Goal: Task Accomplishment & Management: Manage account settings

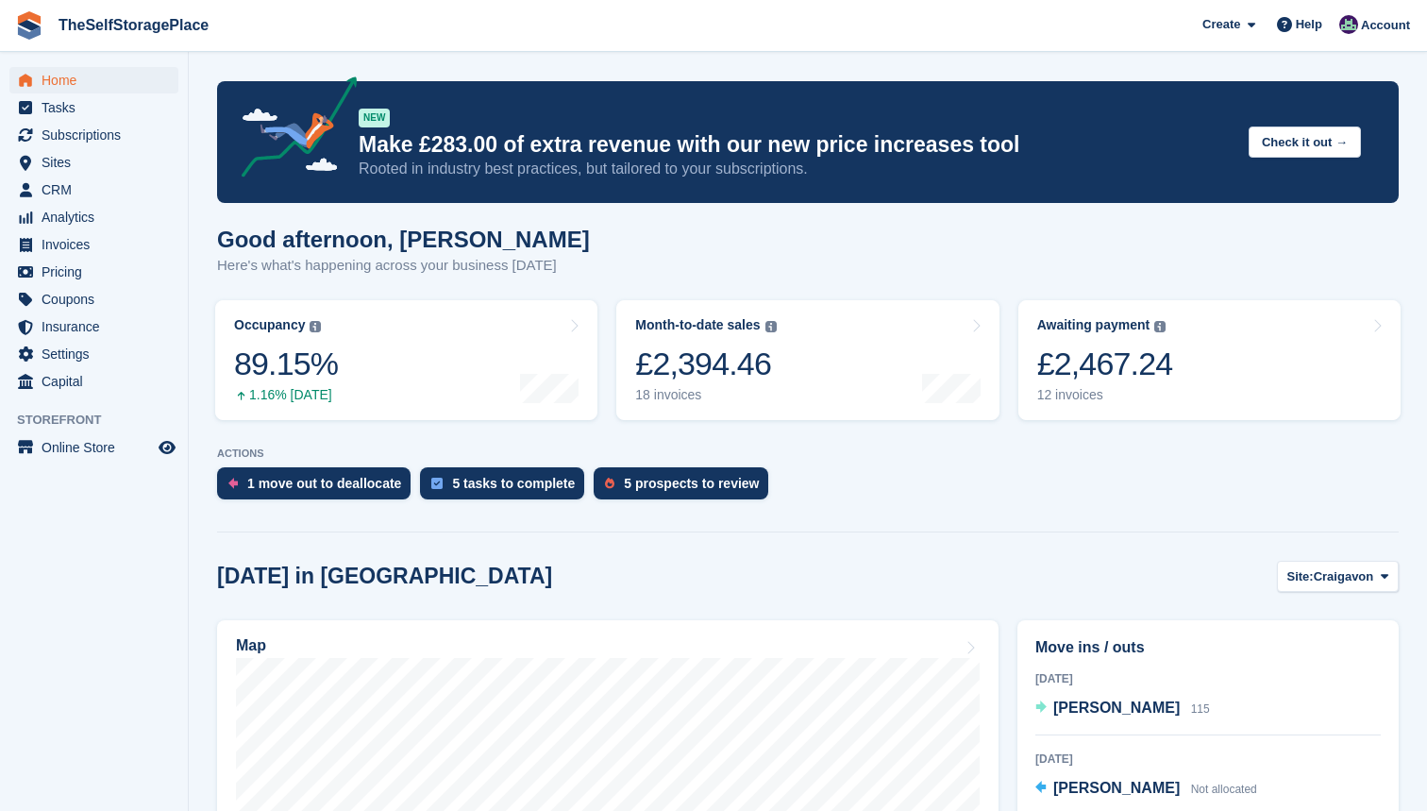
click at [102, 74] on span "Home" at bounding box center [98, 80] width 113 height 26
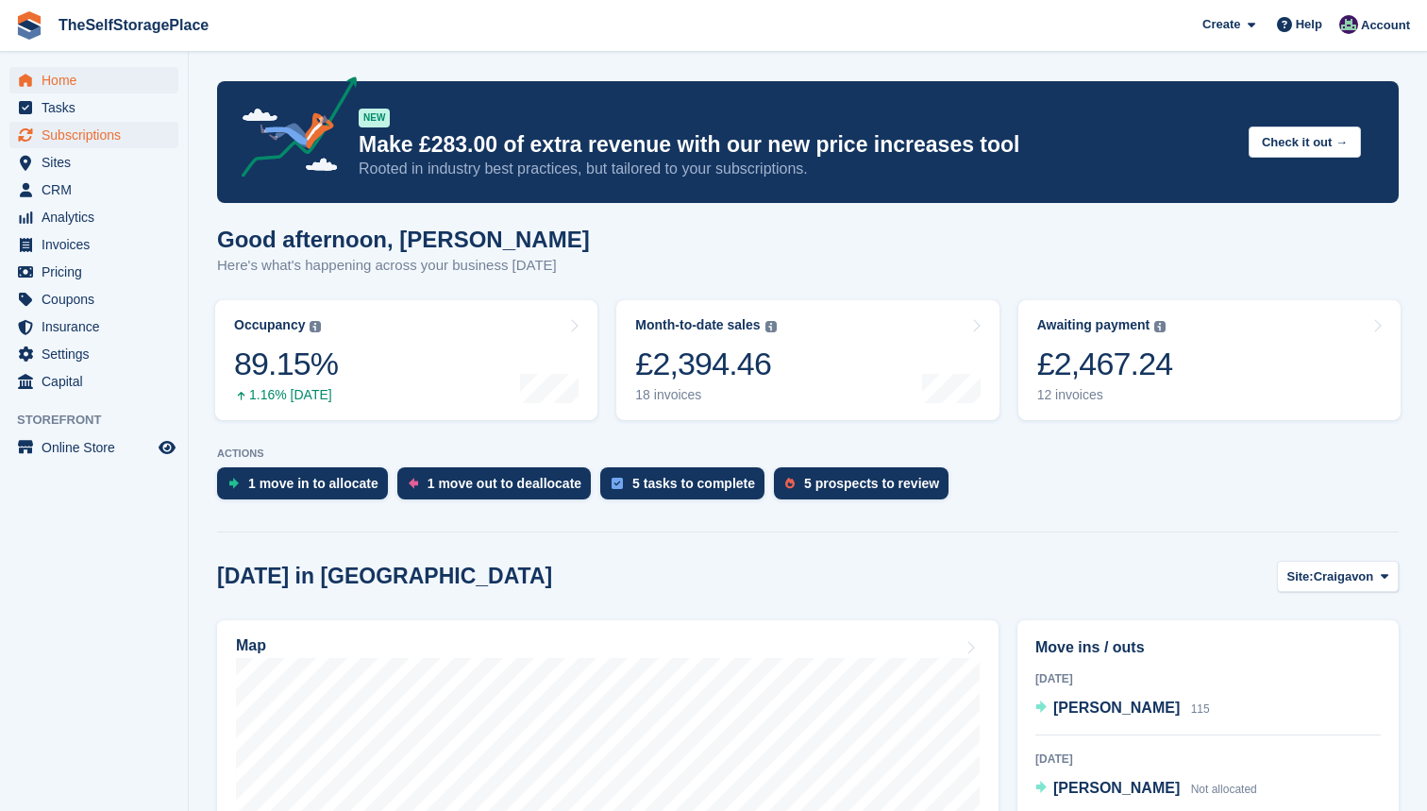
click at [97, 141] on span "Subscriptions" at bounding box center [98, 135] width 113 height 26
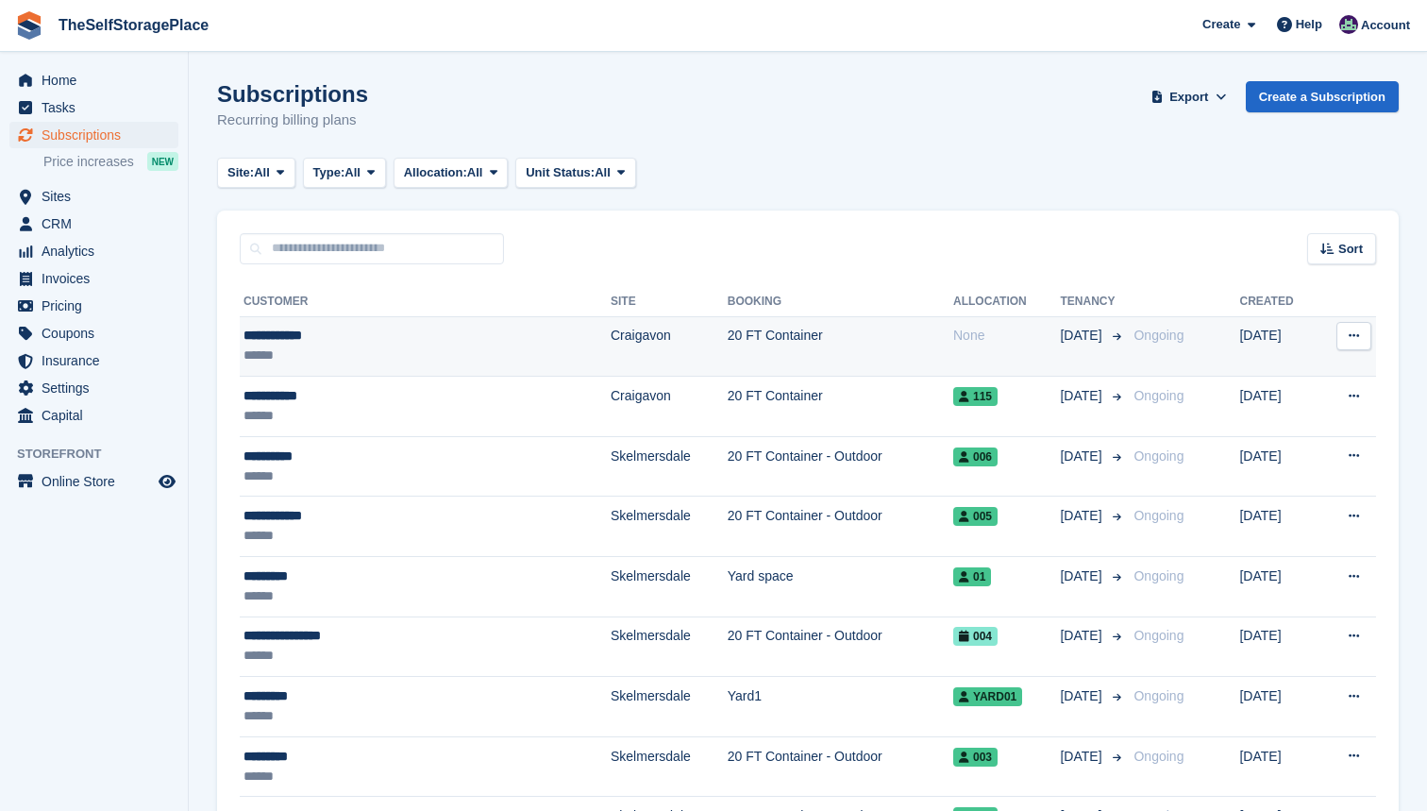
click at [428, 347] on div "******" at bounding box center [369, 356] width 250 height 20
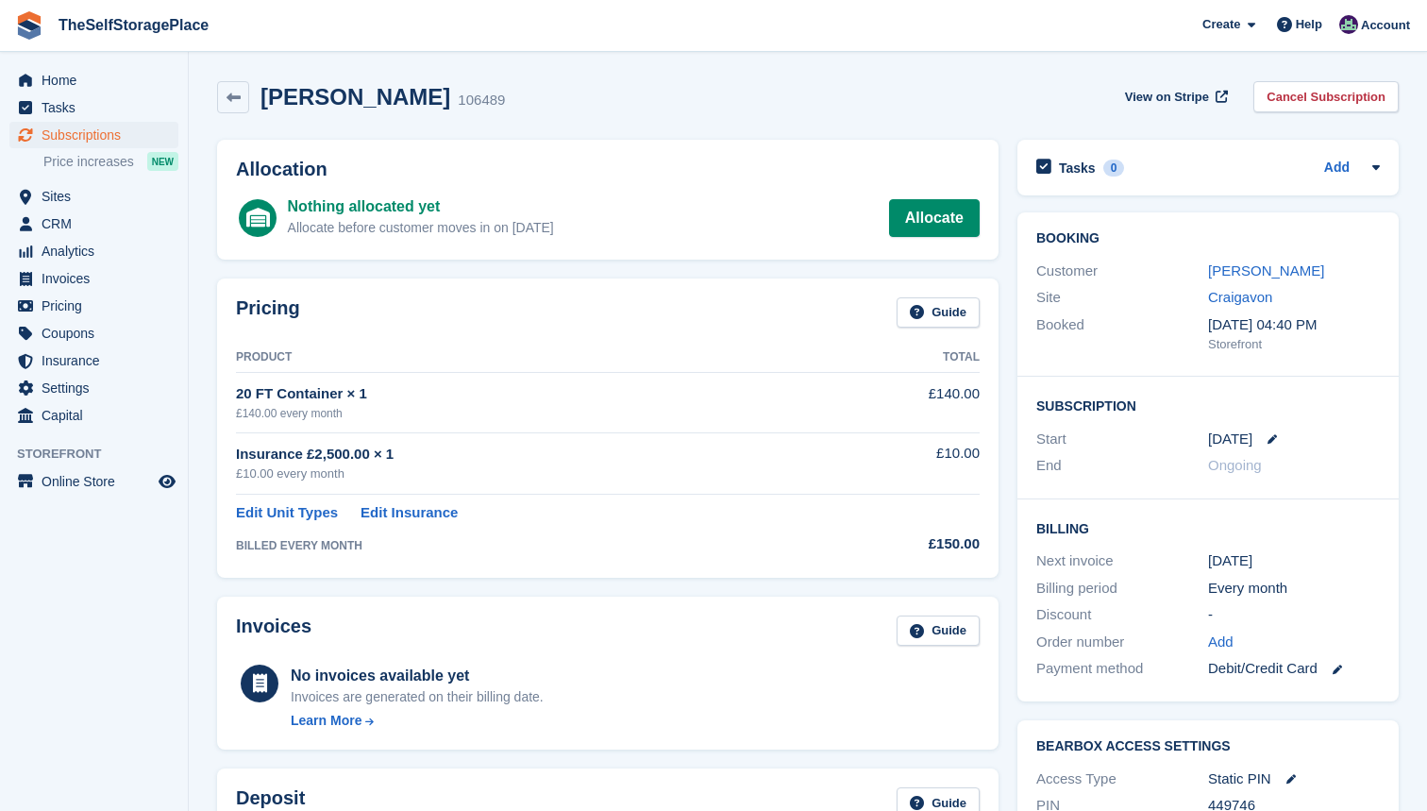
click at [926, 243] on div "Allocation Nothing allocated yet Allocate before customer moves in on 5 Sep All…" at bounding box center [608, 200] width 782 height 120
click at [929, 225] on link "Allocate" at bounding box center [934, 218] width 91 height 38
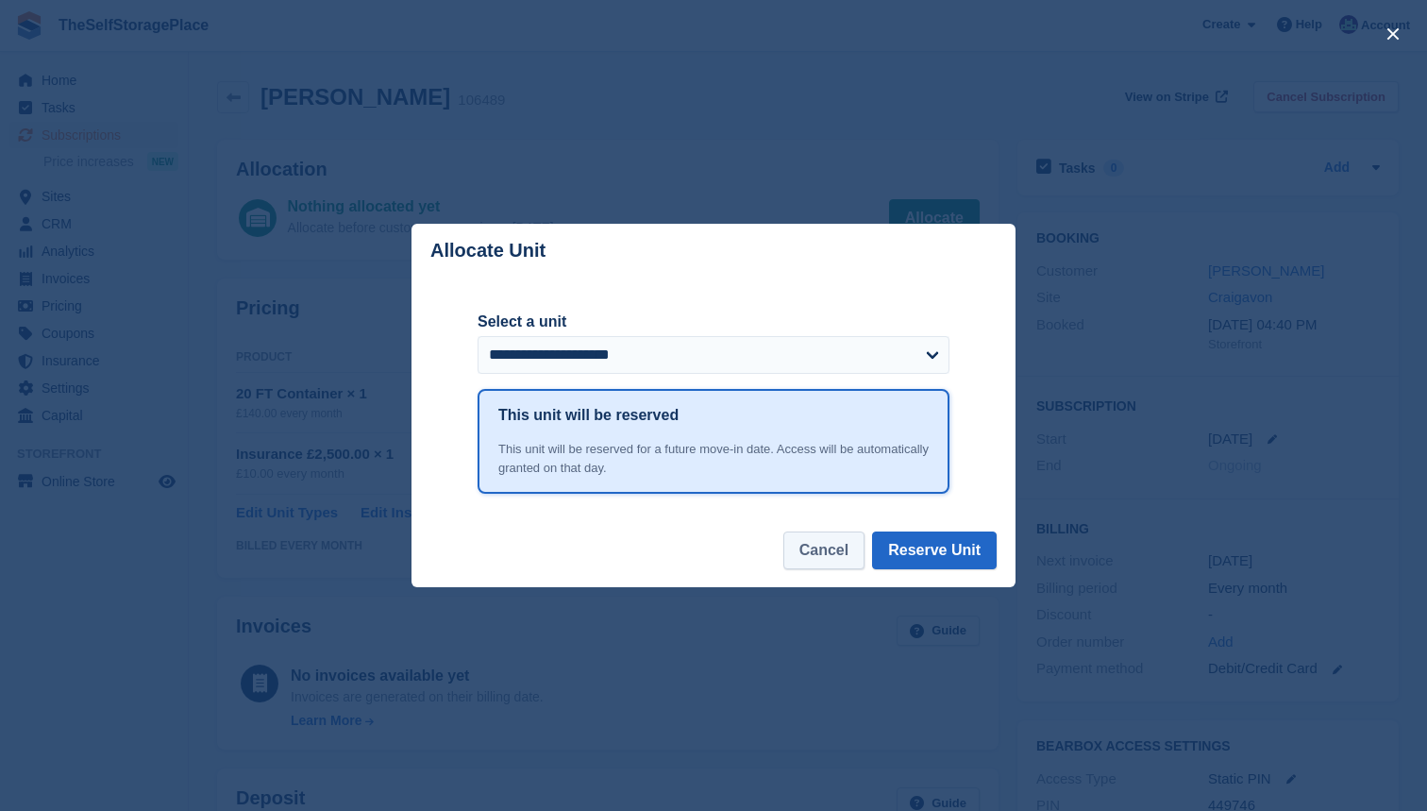
click at [815, 549] on button "Cancel" at bounding box center [824, 551] width 81 height 38
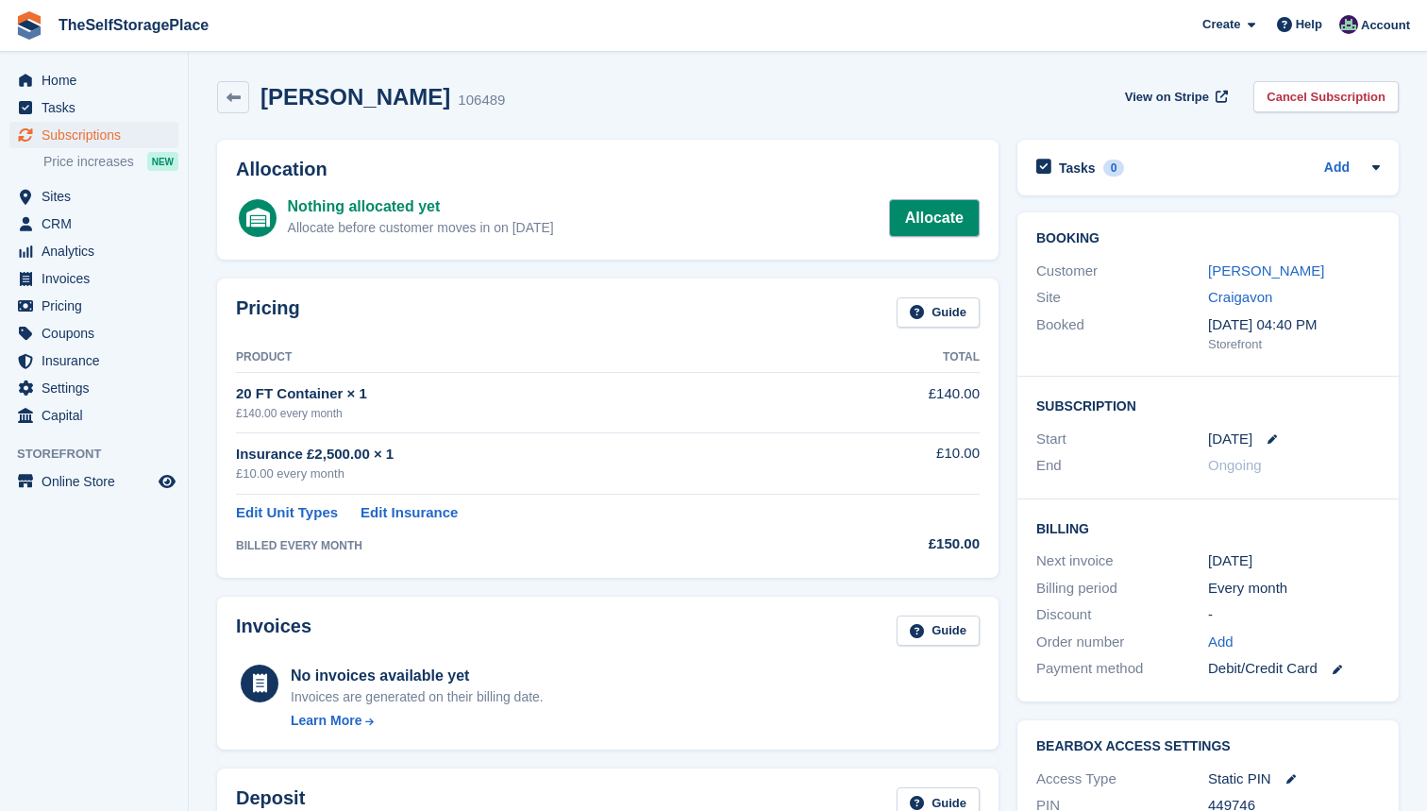
click at [908, 210] on link "Allocate" at bounding box center [934, 218] width 91 height 38
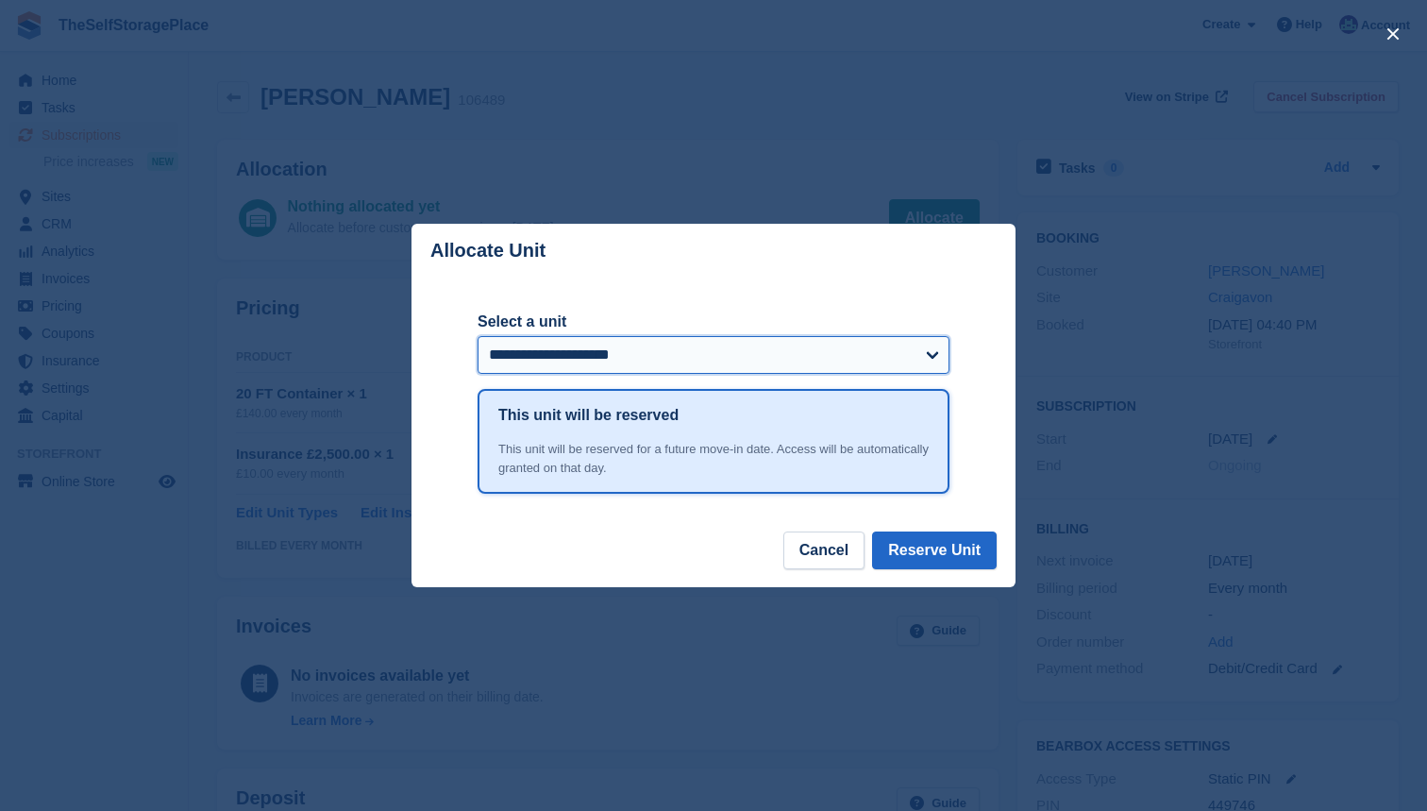
select select "******"
click at [944, 549] on button "Reserve Unit" at bounding box center [934, 551] width 125 height 38
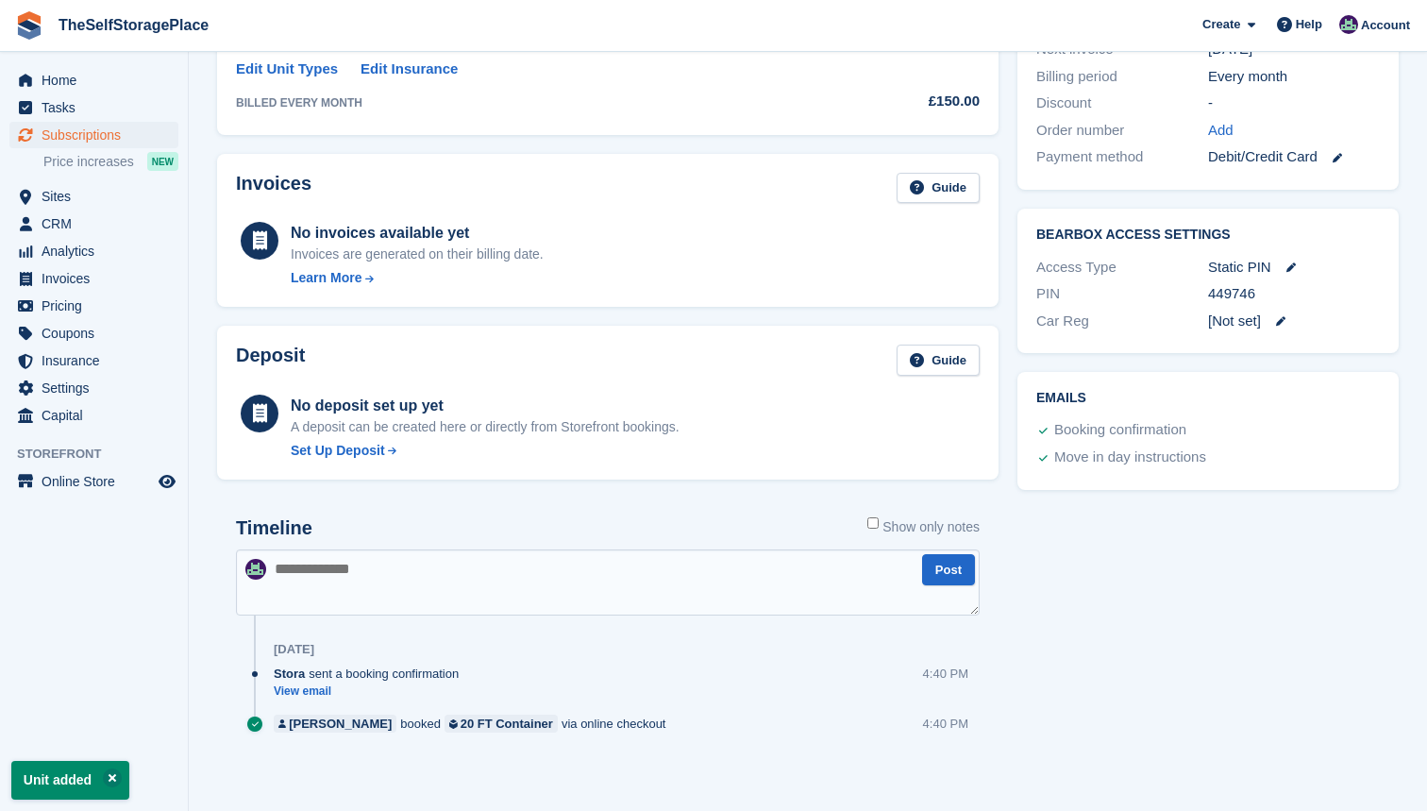
scroll to position [511, 0]
click at [80, 195] on span "Sites" at bounding box center [98, 196] width 113 height 26
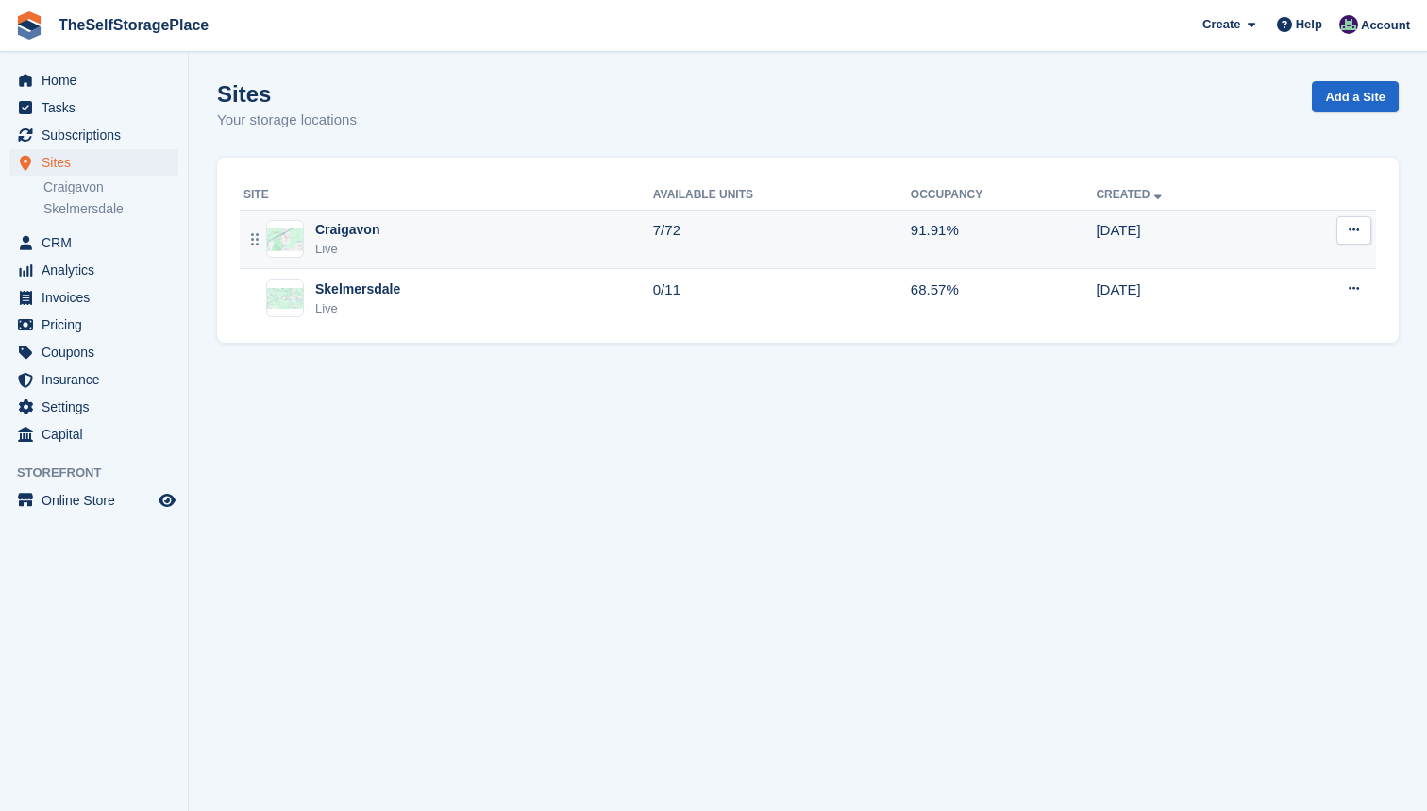
click at [549, 228] on div "Craigavon Live" at bounding box center [449, 239] width 410 height 39
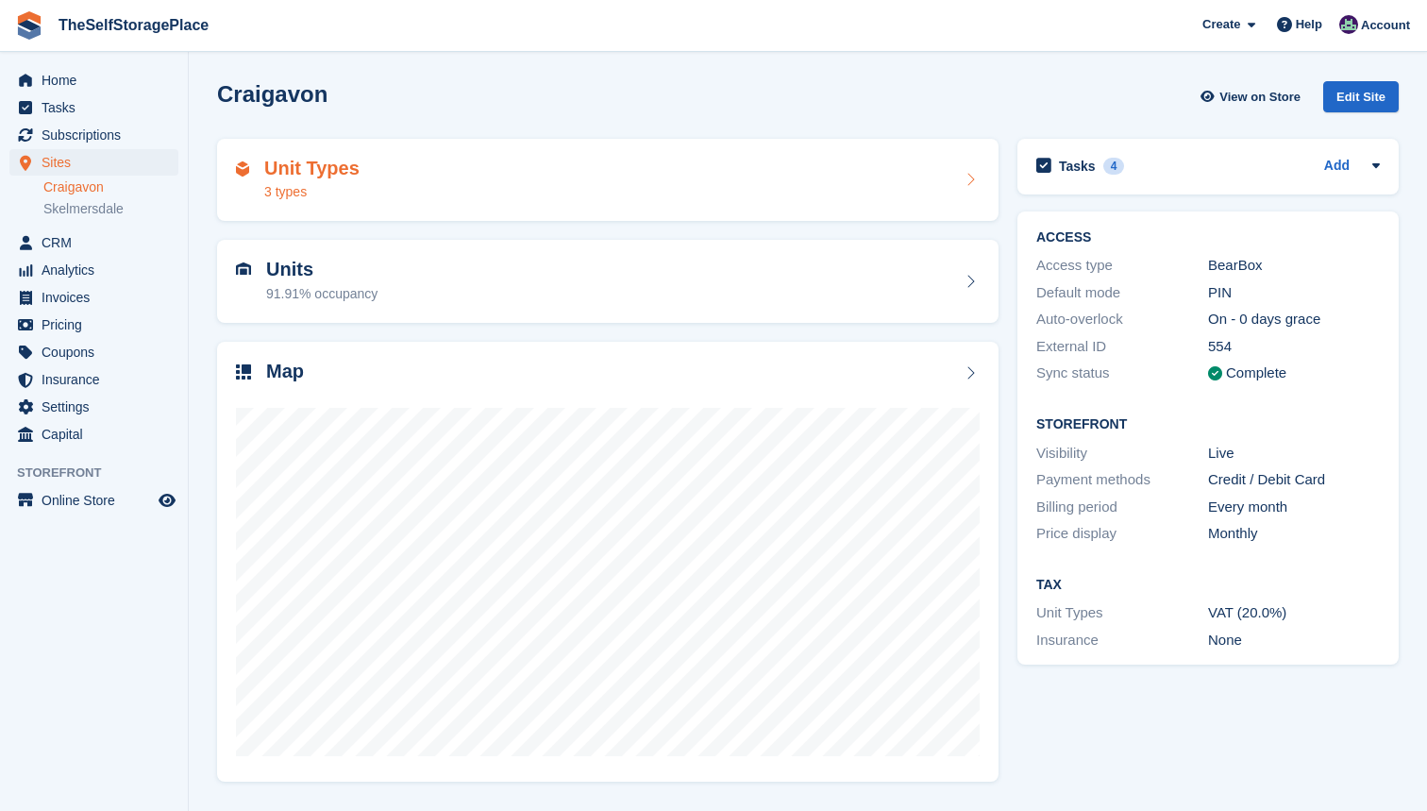
click at [523, 193] on div "Unit Types 3 types" at bounding box center [608, 180] width 744 height 45
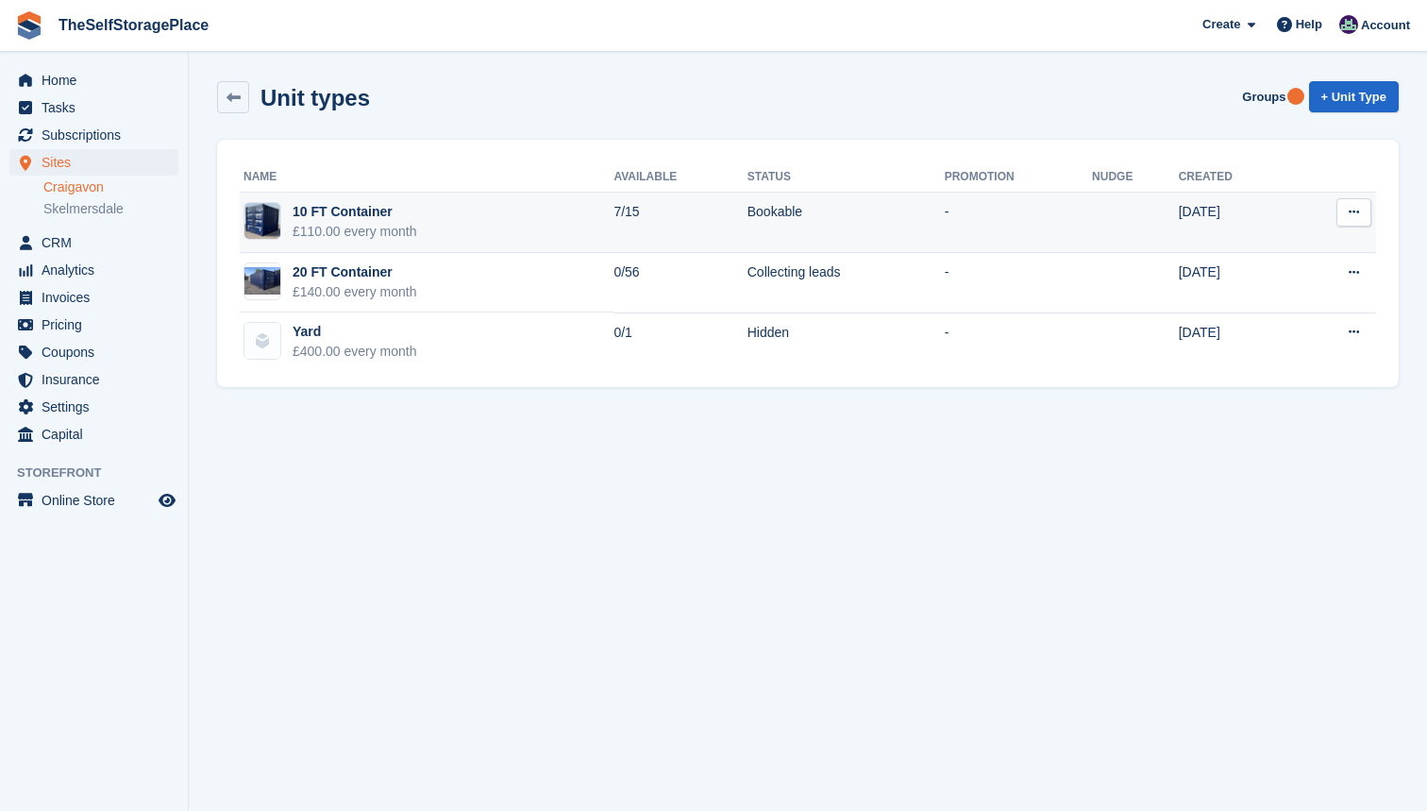
click at [490, 216] on td "10 FT Container £110.00 every month" at bounding box center [427, 223] width 374 height 60
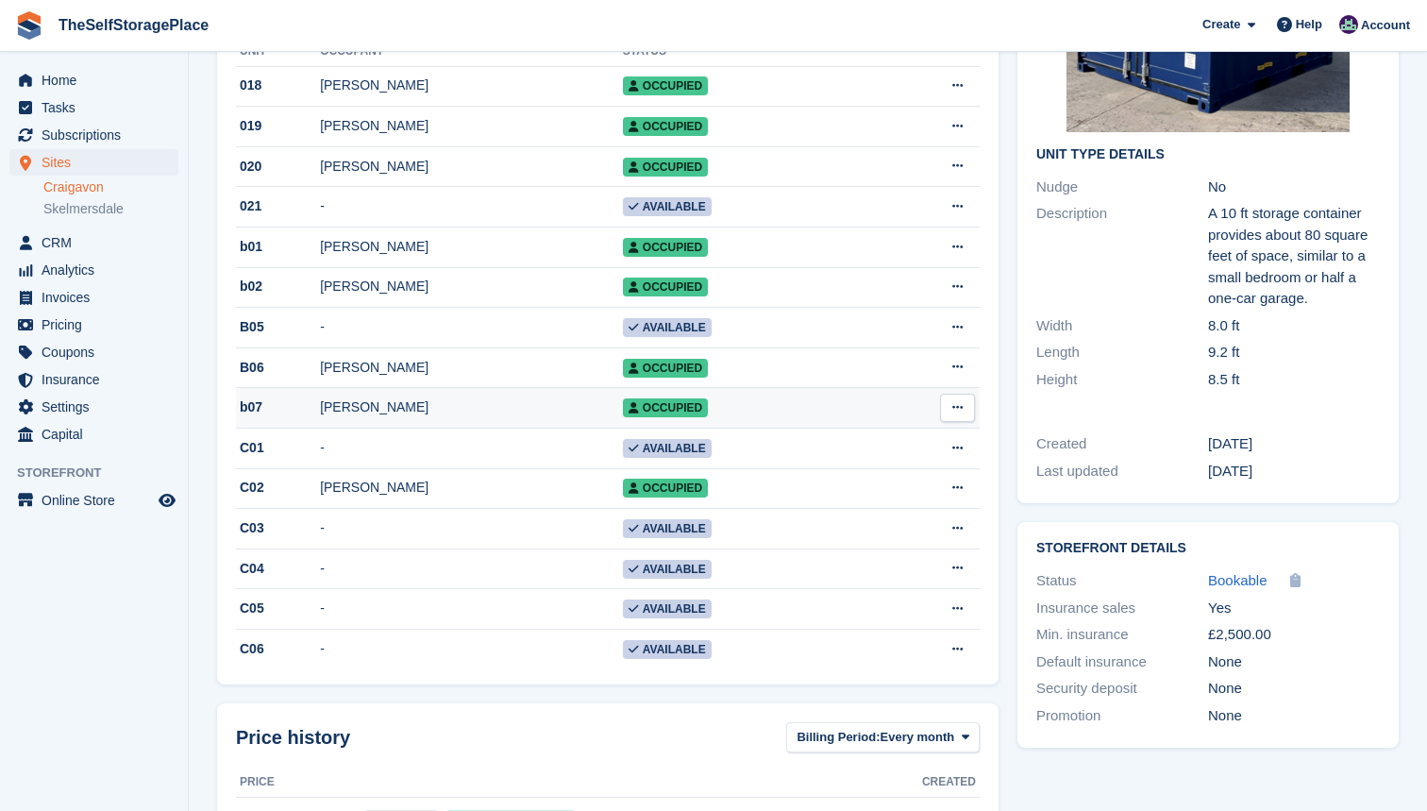
scroll to position [312, 0]
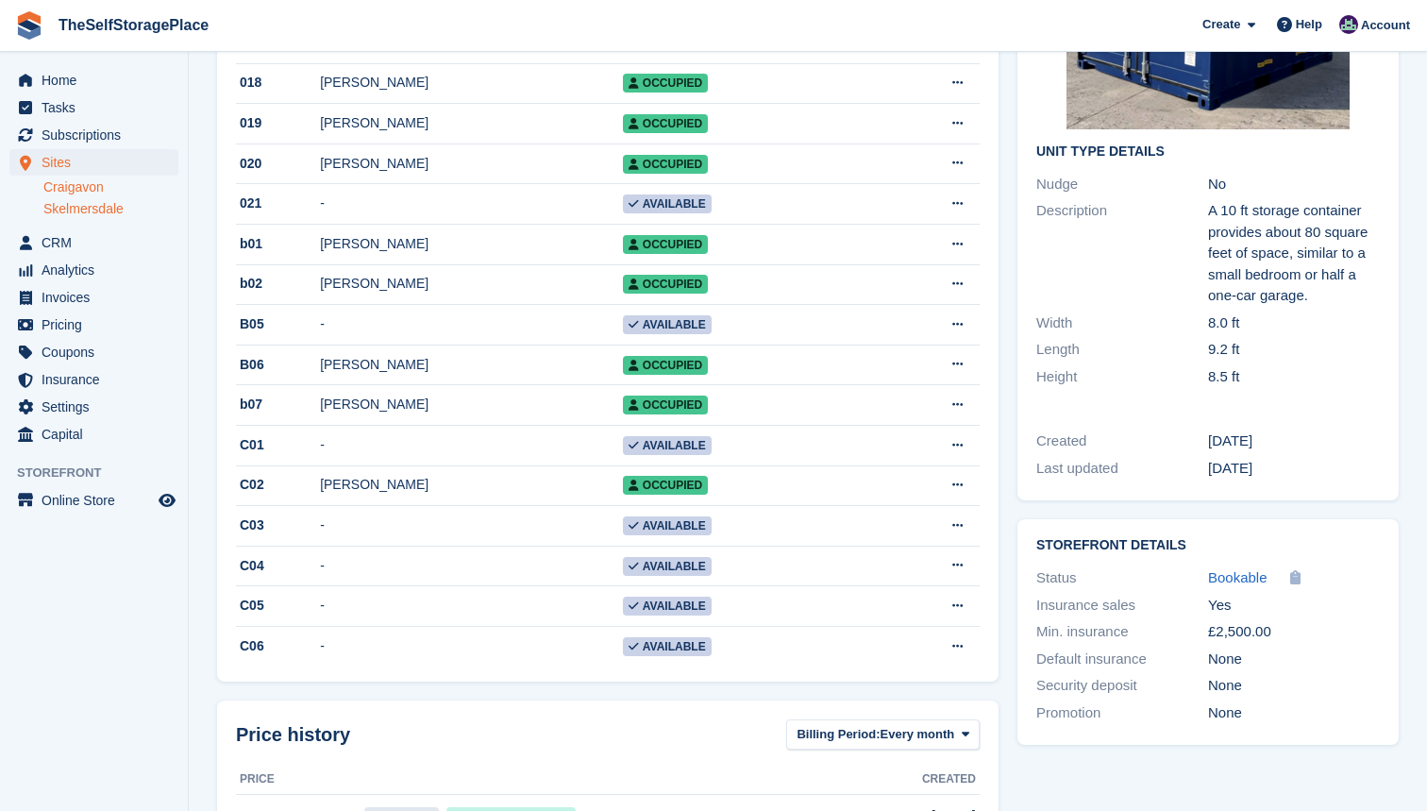
click at [110, 206] on link "Skelmersdale" at bounding box center [110, 209] width 135 height 18
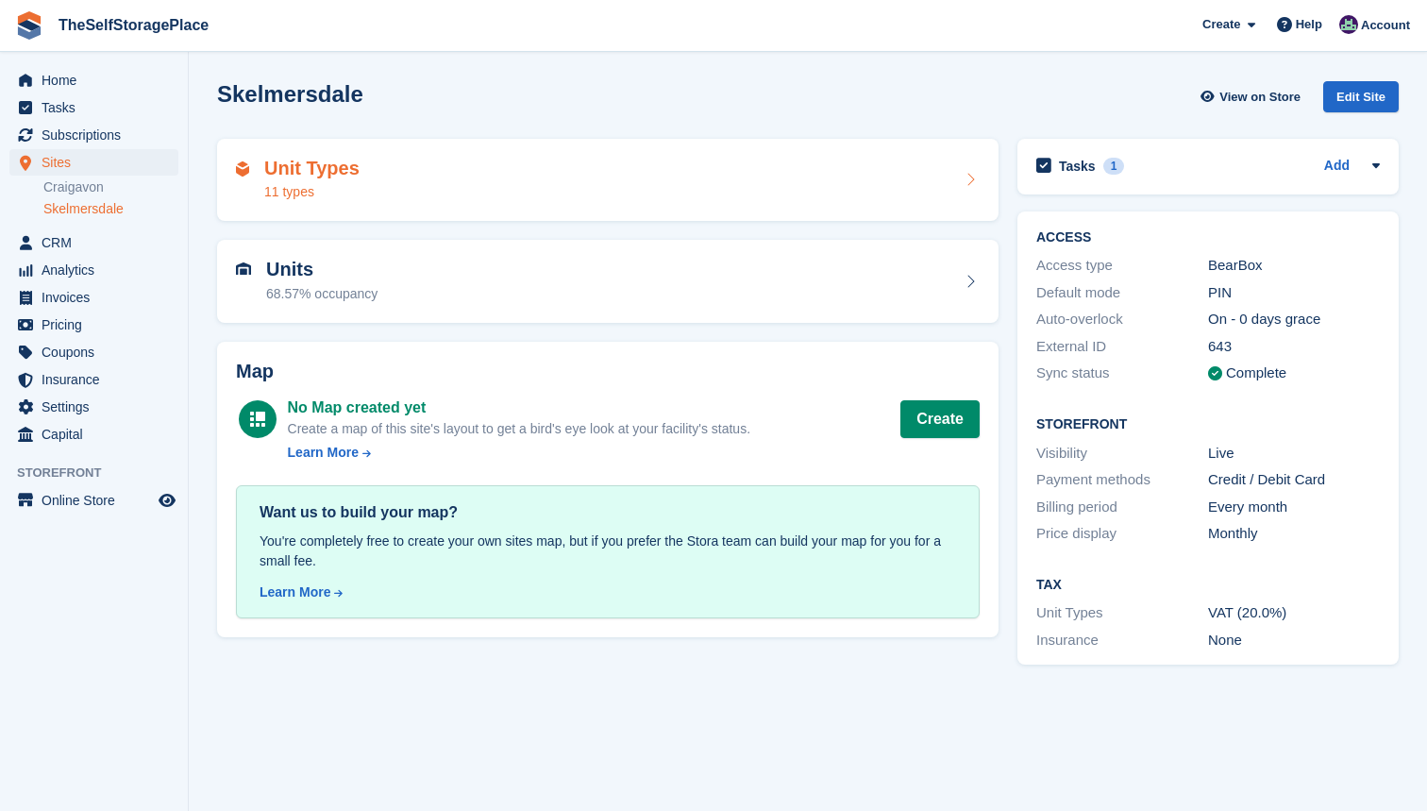
click at [657, 210] on div "Unit Types 11 types" at bounding box center [608, 180] width 782 height 83
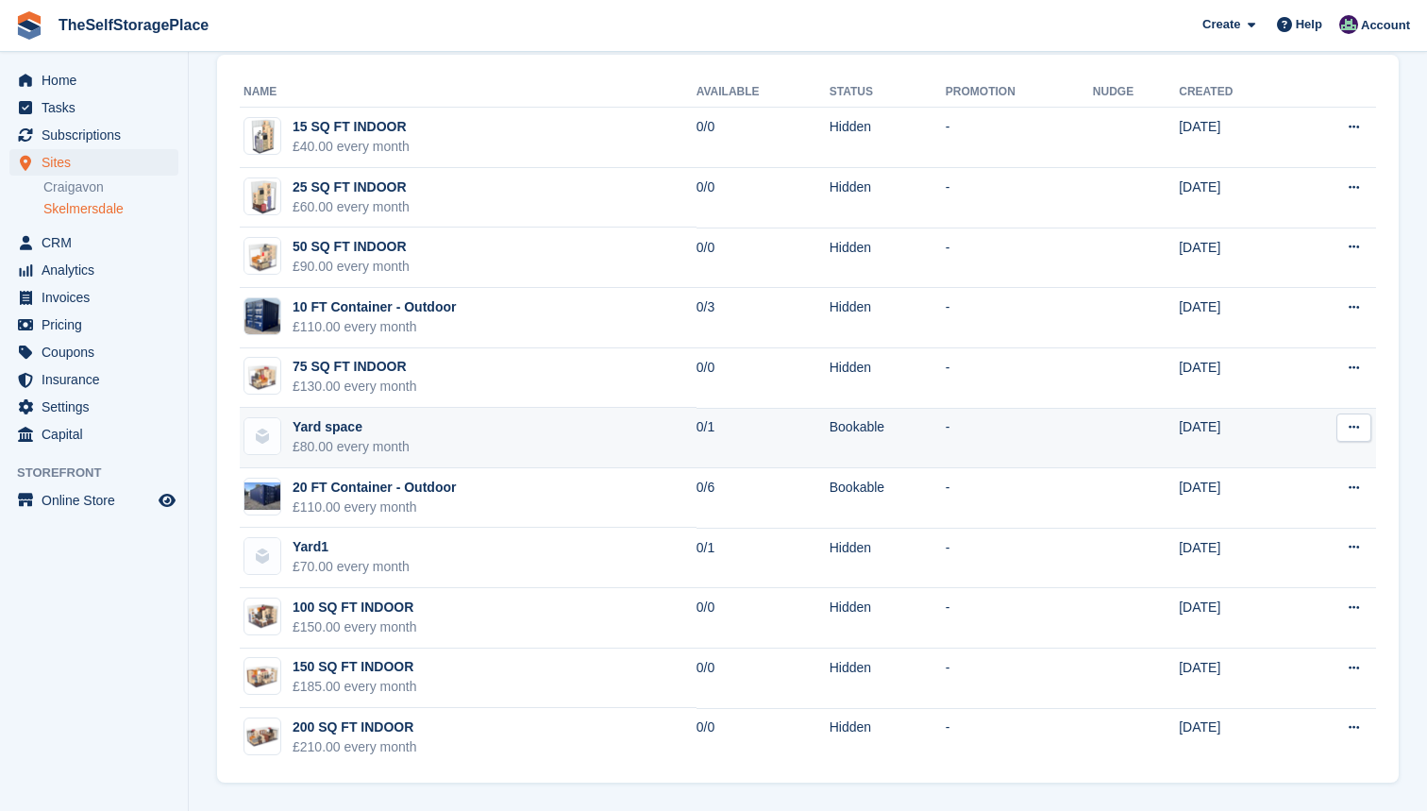
scroll to position [85, 0]
click at [1357, 418] on button at bounding box center [1354, 428] width 35 height 28
click at [344, 419] on div "Yard space" at bounding box center [351, 427] width 117 height 20
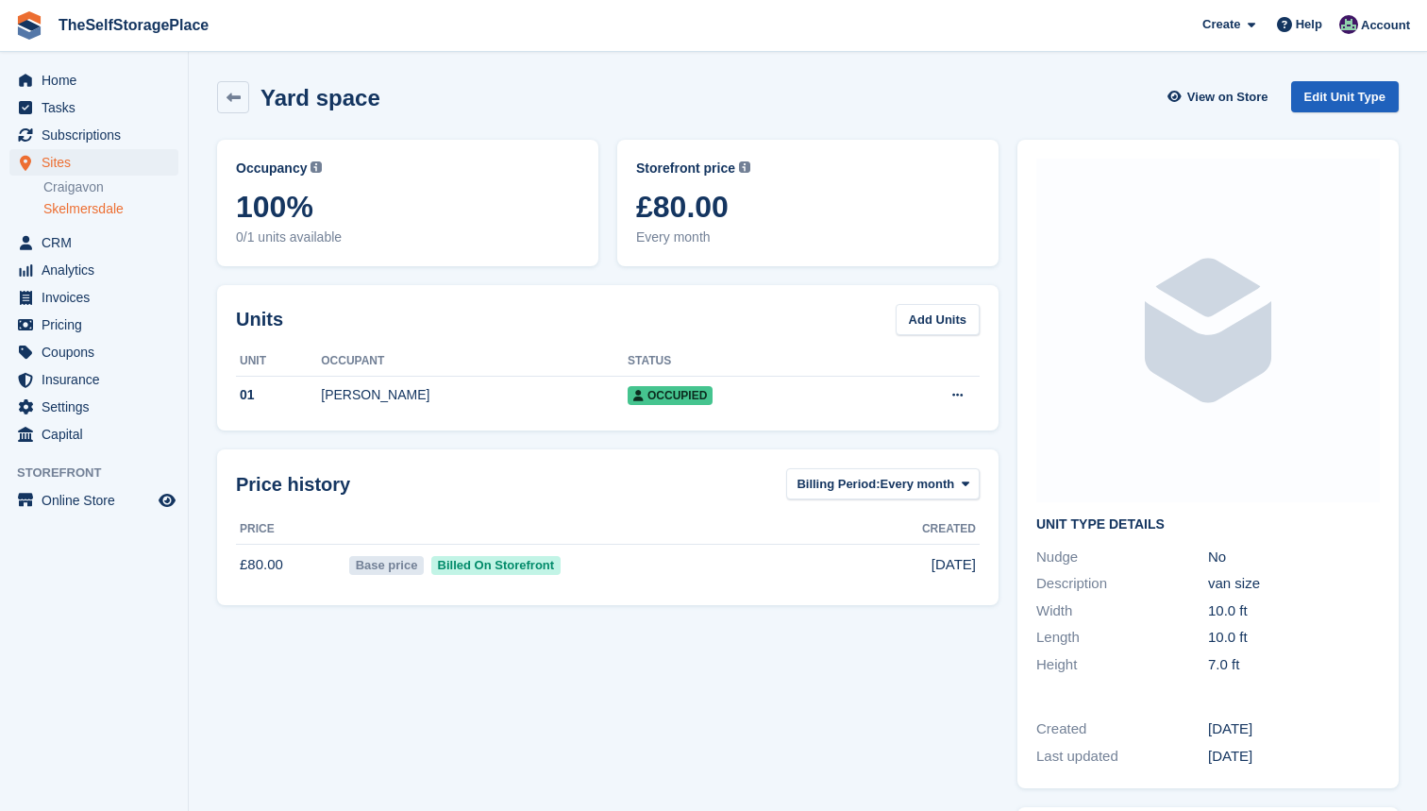
click at [1354, 96] on link "Edit Unit Type" at bounding box center [1345, 96] width 108 height 31
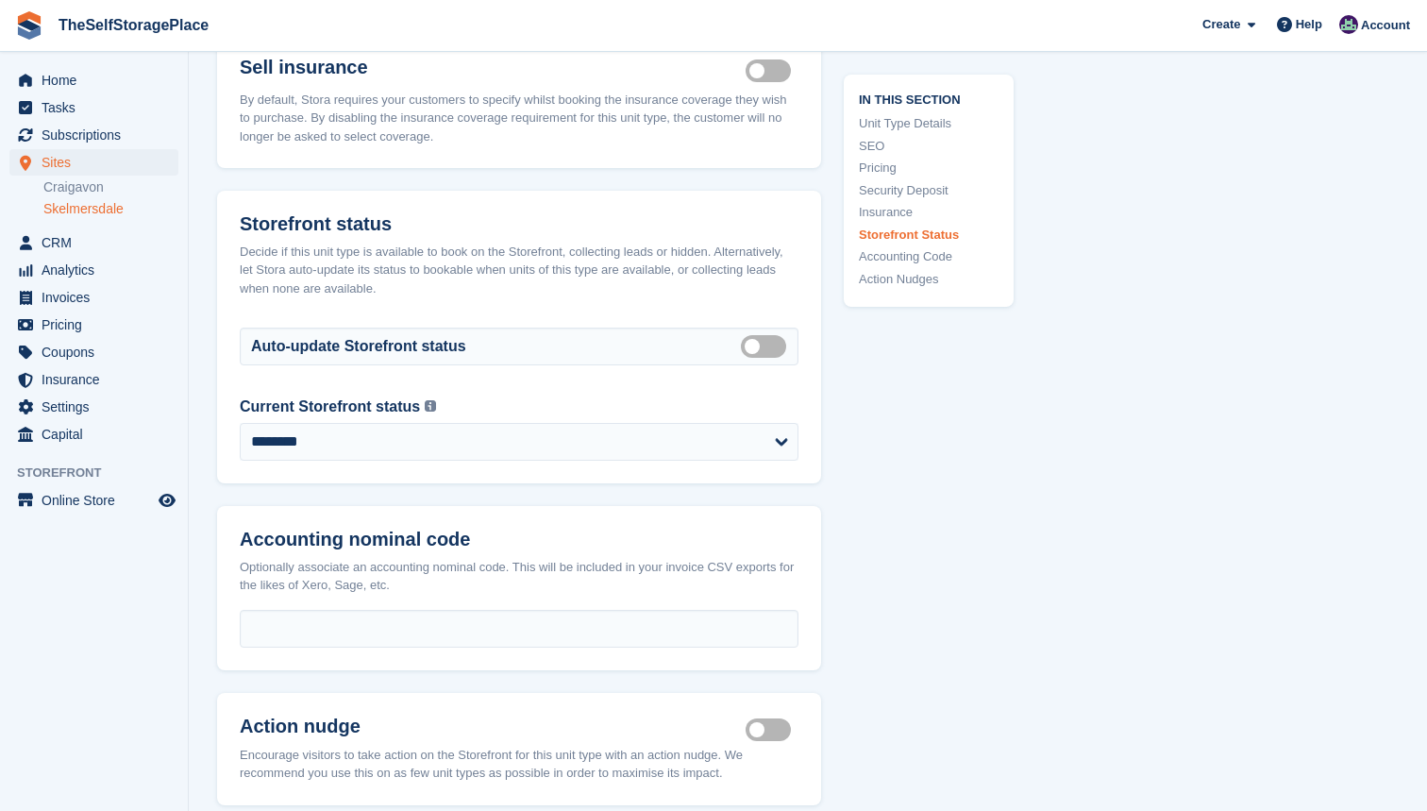
scroll to position [2376, 0]
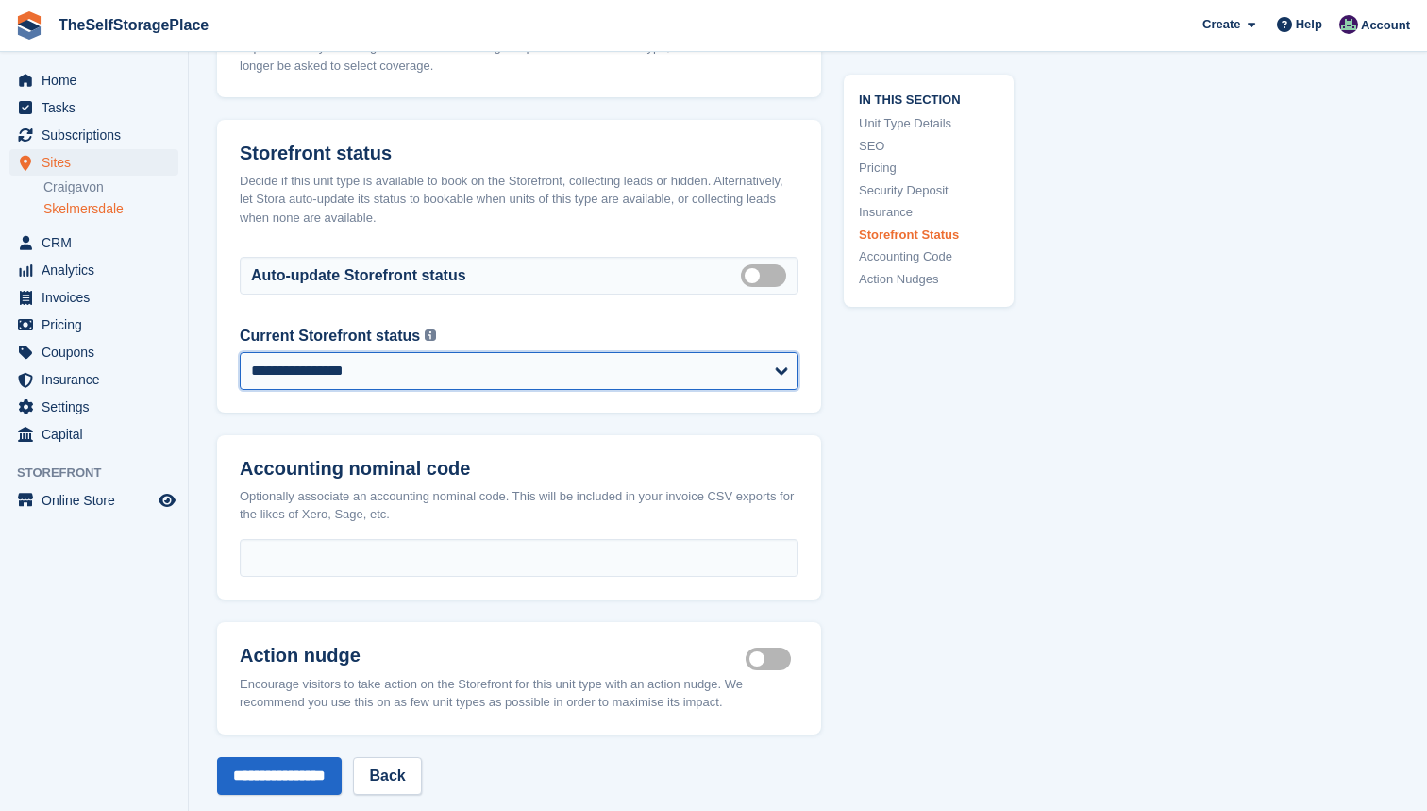
select select "******"
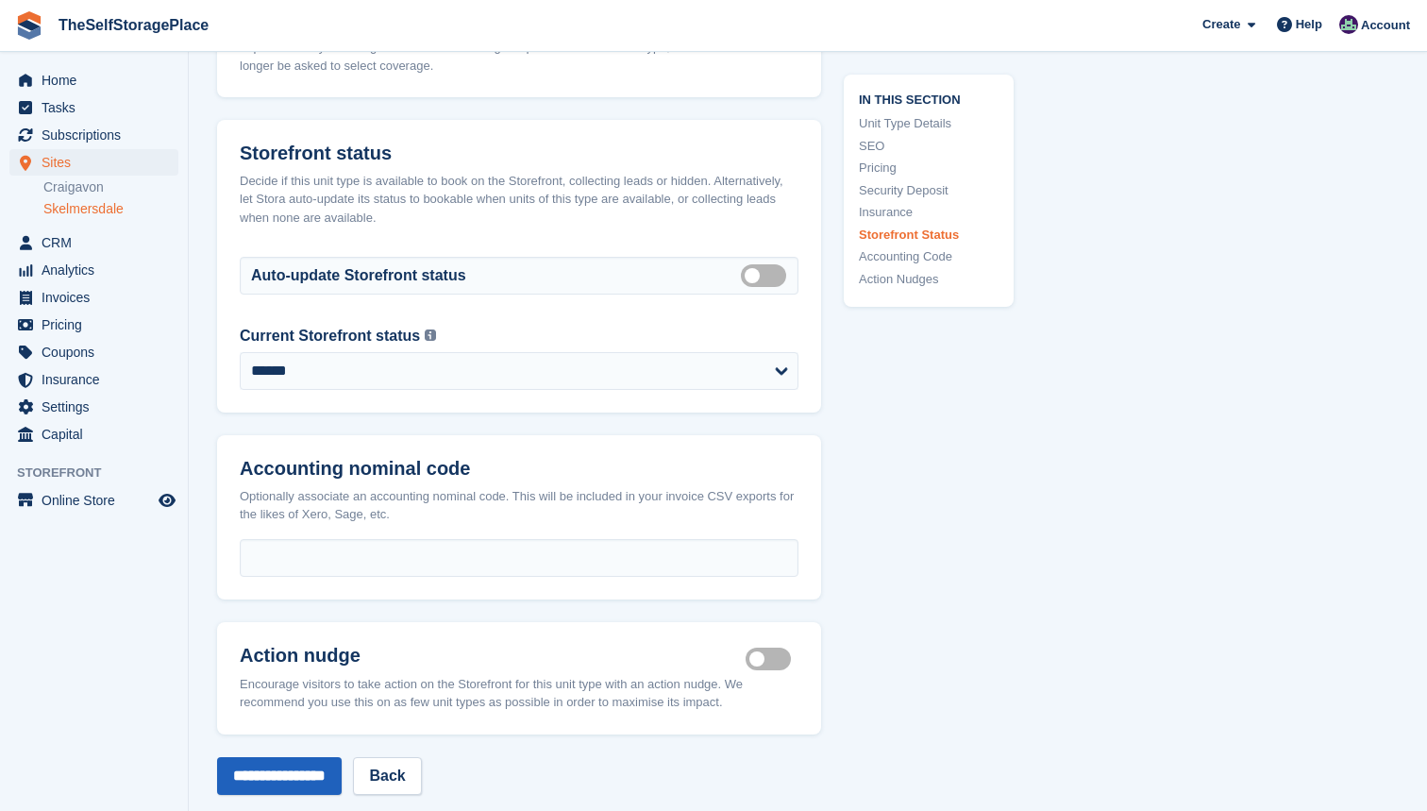
click at [333, 757] on input "**********" at bounding box center [279, 776] width 125 height 38
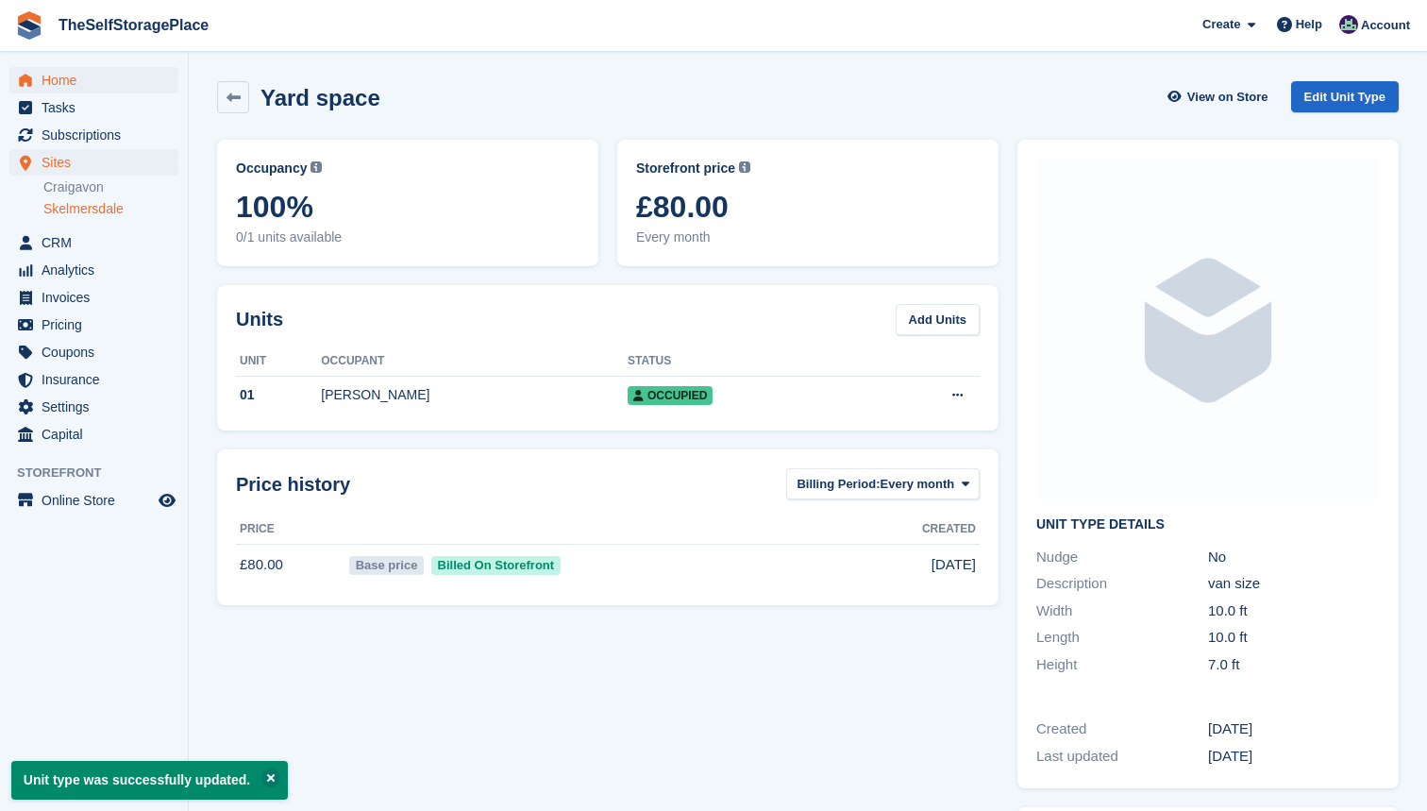
click at [84, 86] on span "Home" at bounding box center [98, 80] width 113 height 26
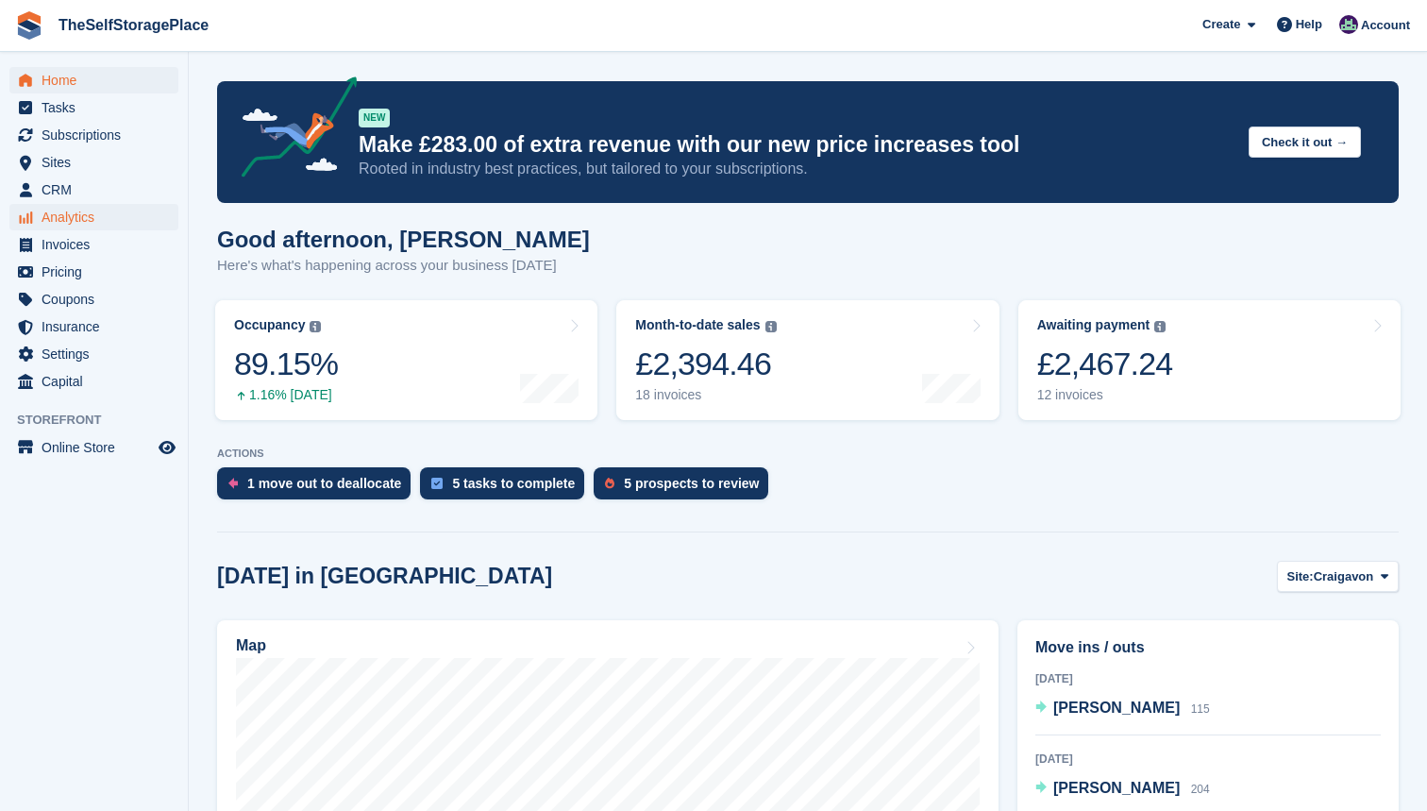
click at [86, 220] on span "Analytics" at bounding box center [98, 217] width 113 height 26
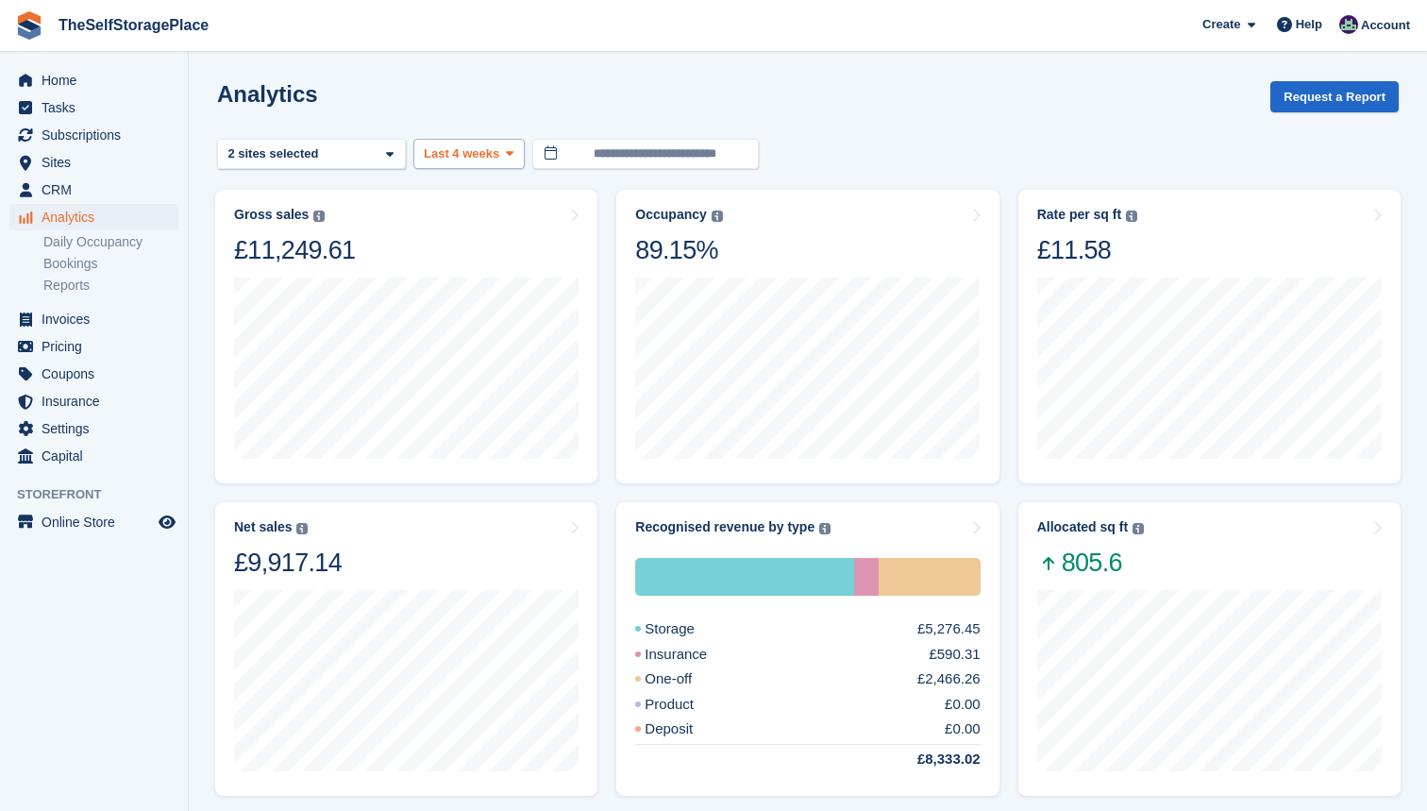
click at [503, 160] on button "Last 4 weeks" at bounding box center [469, 154] width 111 height 31
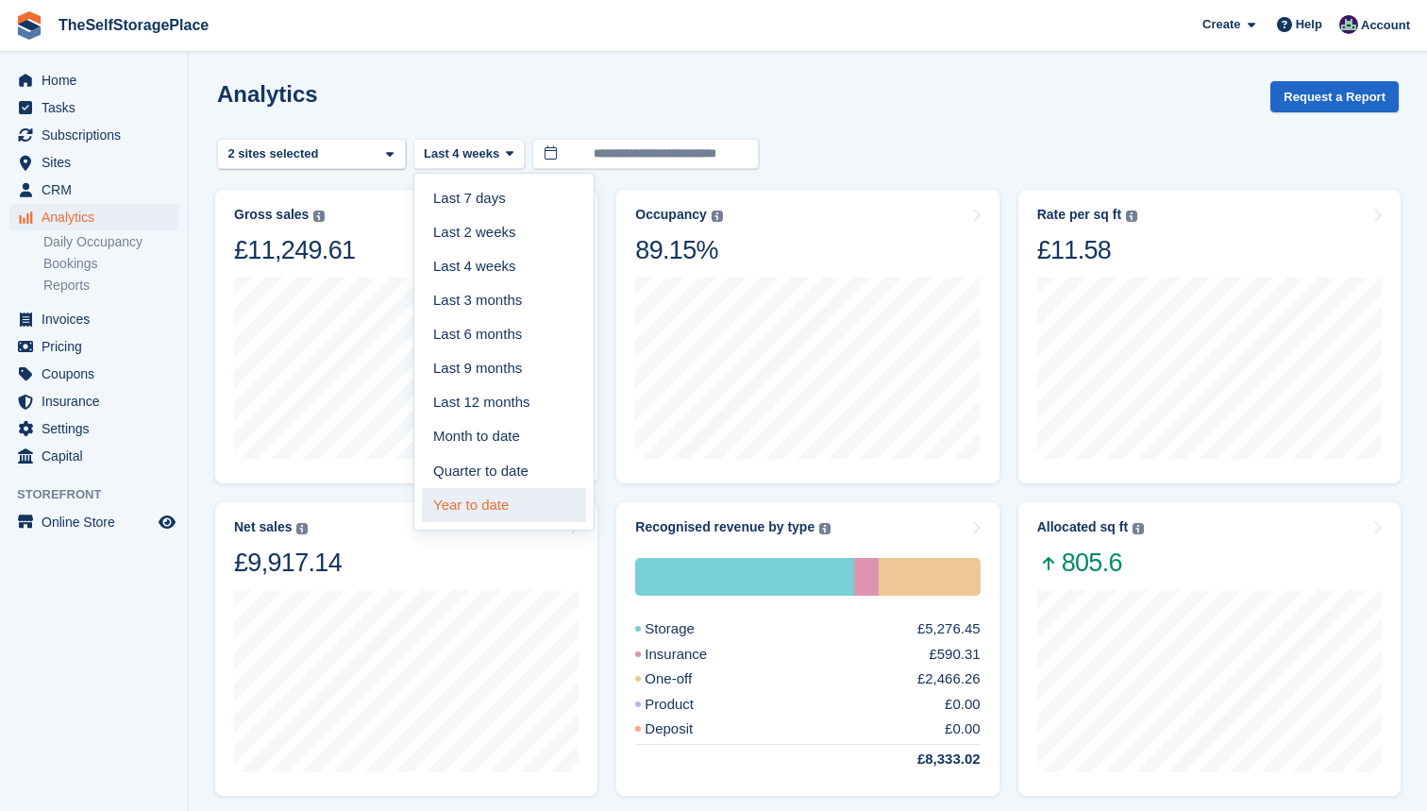
click at [510, 488] on link "Year to date" at bounding box center [504, 505] width 164 height 34
